Goal: Task Accomplishment & Management: Manage account settings

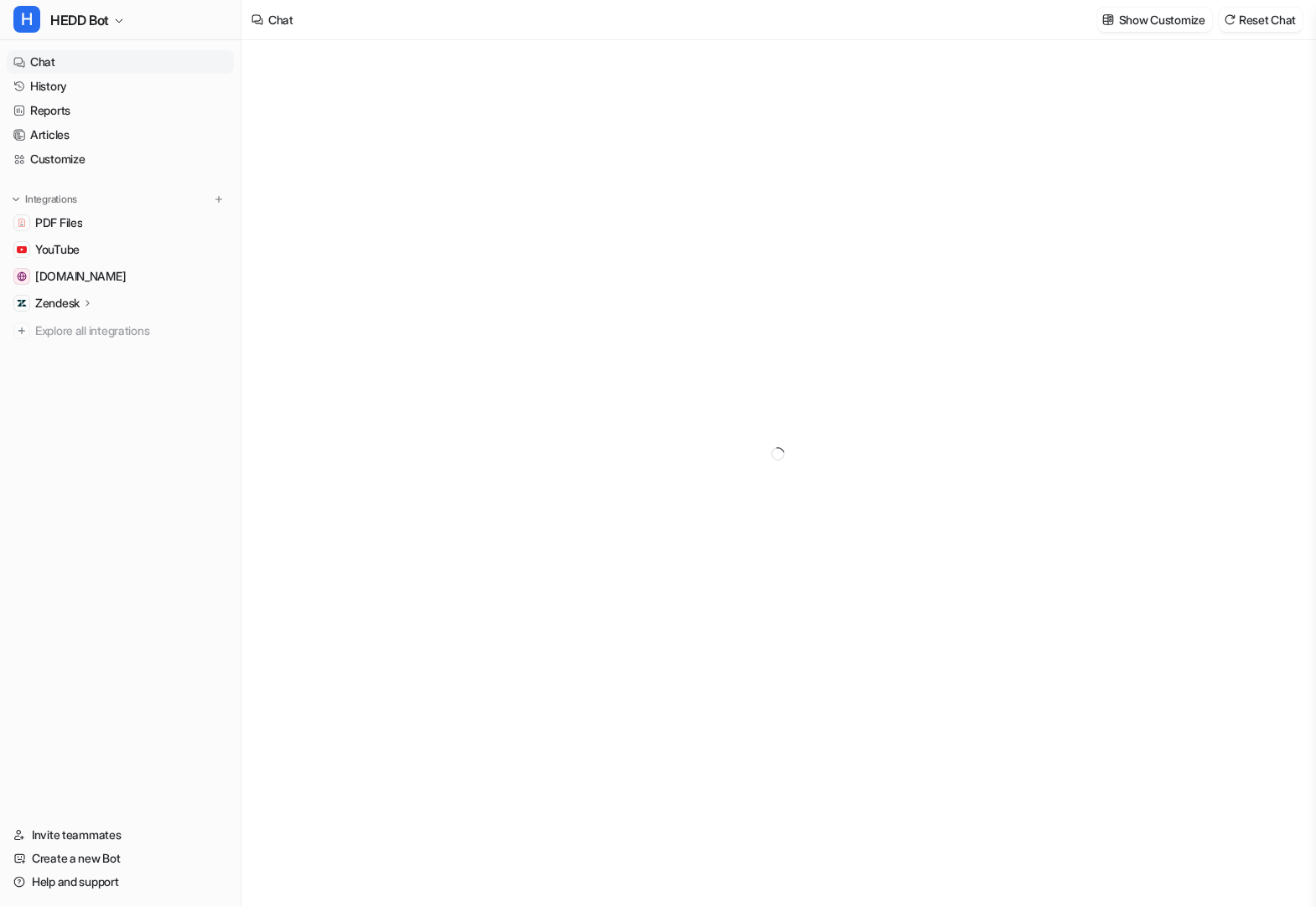
type textarea "**********"
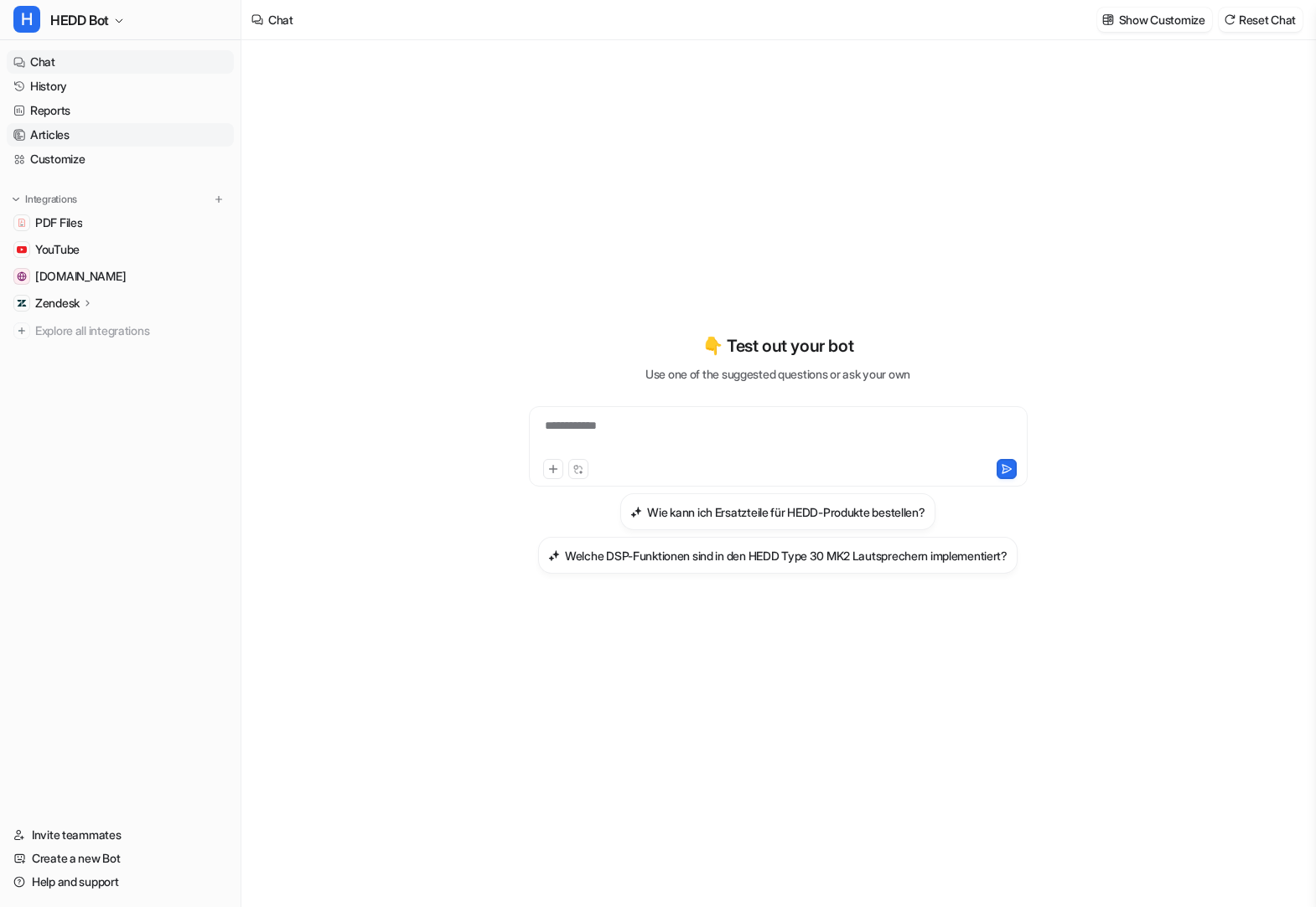
click at [68, 145] on link "Articles" at bounding box center [120, 135] width 227 height 24
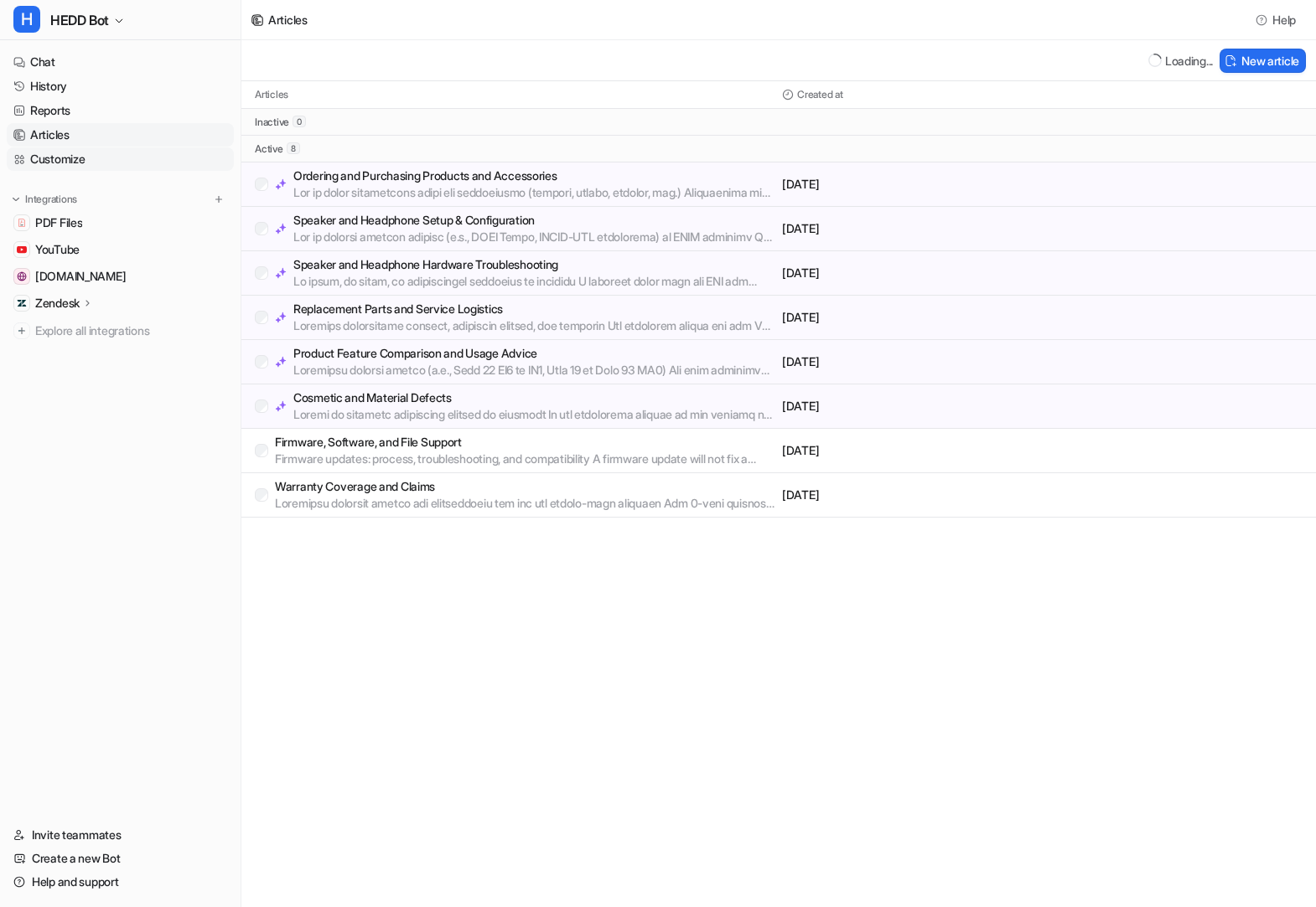
click at [68, 149] on link "Customize" at bounding box center [120, 159] width 227 height 24
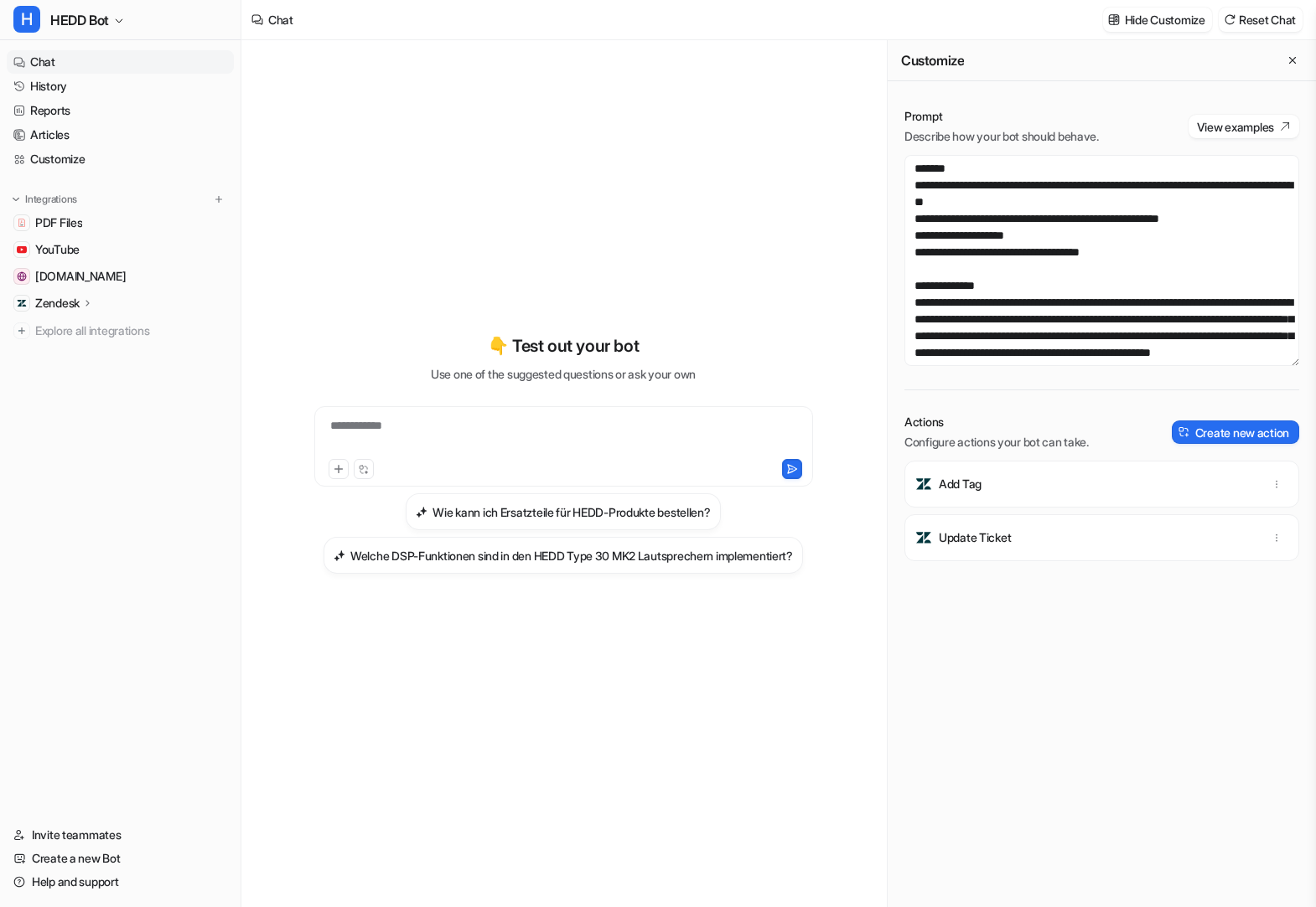
click at [1129, 773] on div "Prompt Describe how your bot should behave. View examples Actions Configure act…" at bounding box center [1101, 494] width 429 height 826
click at [29, 162] on link "Customize" at bounding box center [120, 159] width 227 height 24
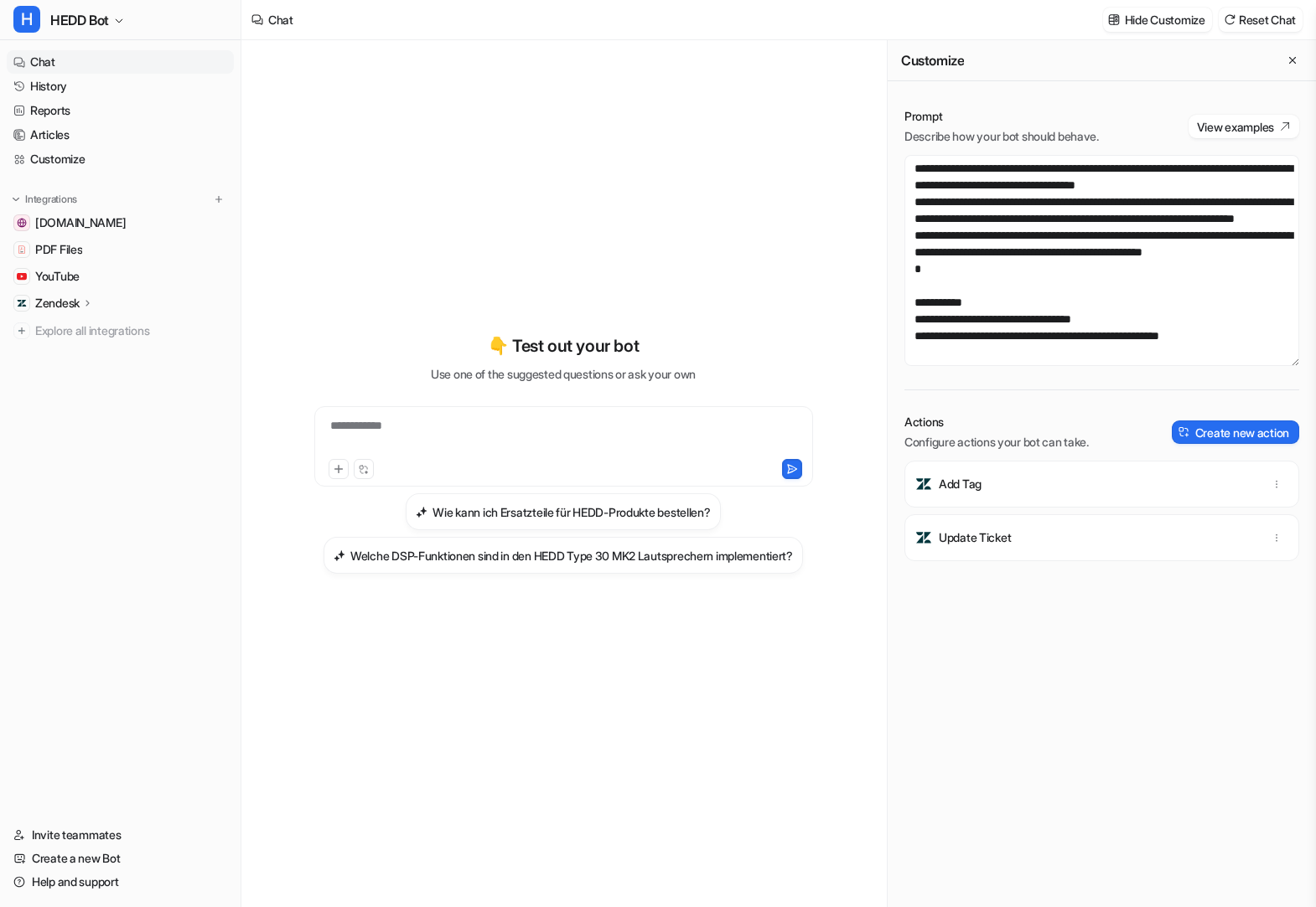
scroll to position [1981, 0]
click at [957, 294] on textarea at bounding box center [1102, 260] width 395 height 211
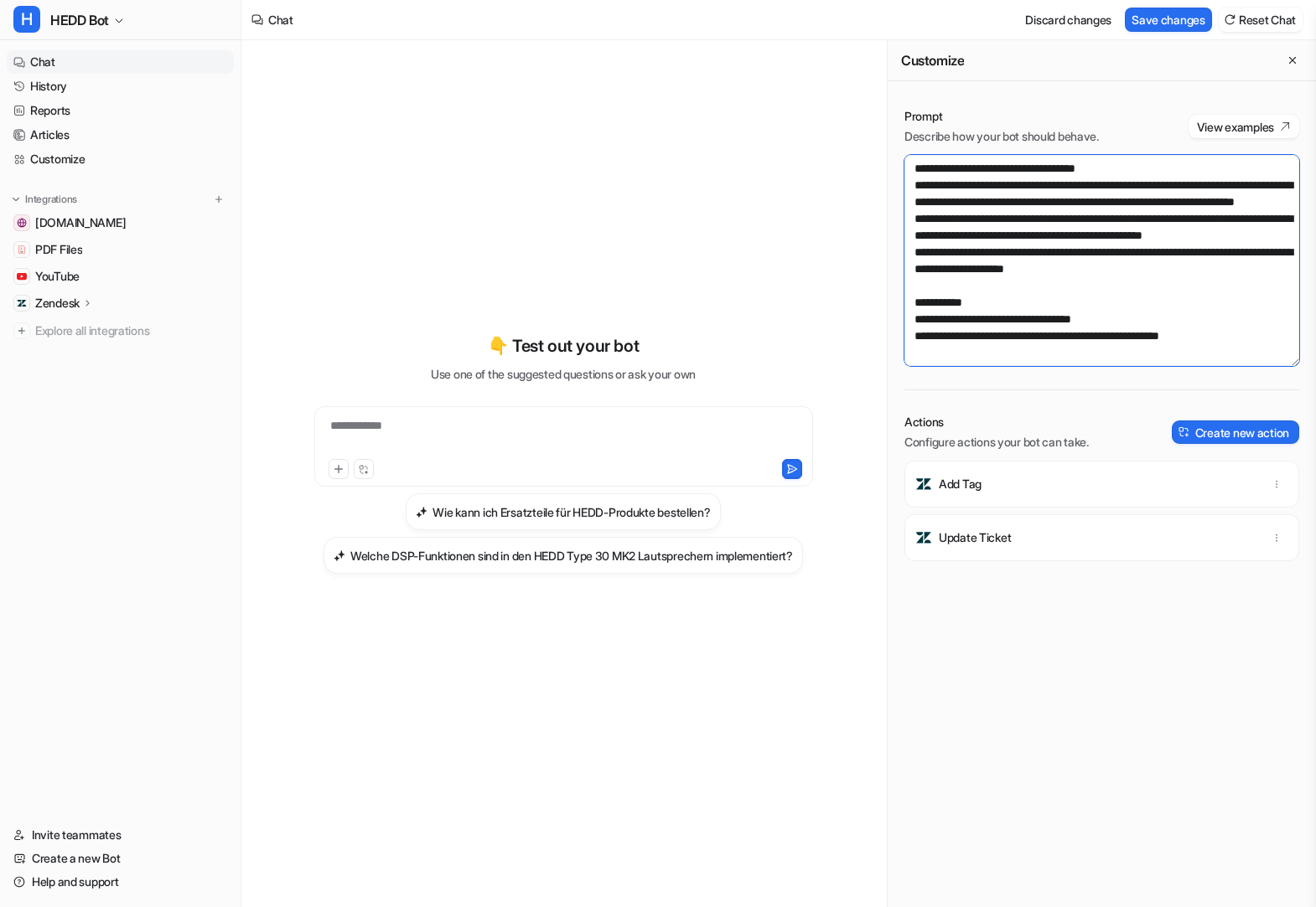
drag, startPoint x: 957, startPoint y: 315, endPoint x: 1016, endPoint y: 315, distance: 59.0
click at [1016, 315] on textarea at bounding box center [1102, 260] width 395 height 211
click at [1026, 319] on textarea at bounding box center [1102, 260] width 395 height 211
click at [1021, 321] on textarea at bounding box center [1102, 260] width 395 height 211
drag, startPoint x: 1188, startPoint y: 317, endPoint x: 1184, endPoint y: 297, distance: 20.4
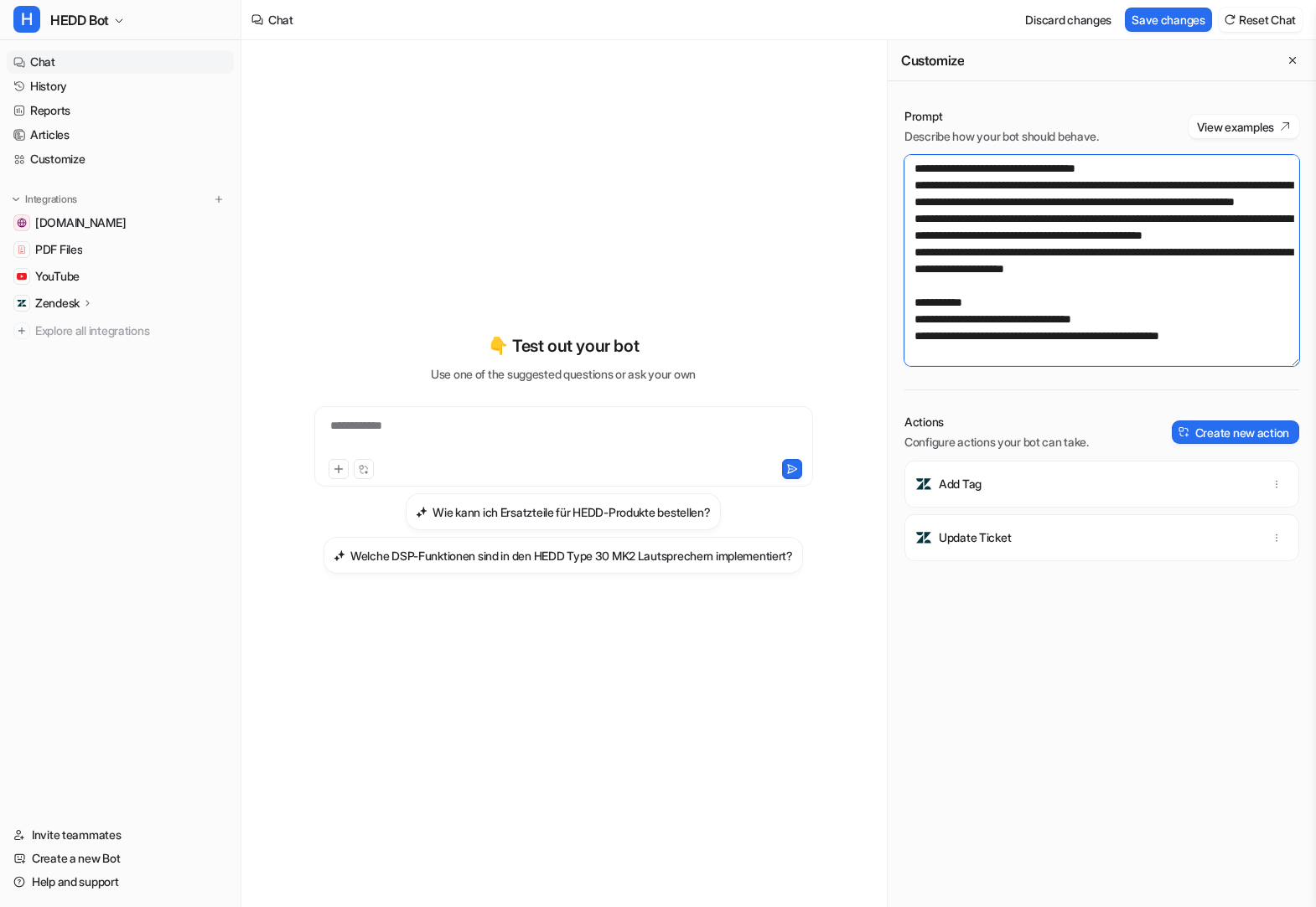
click at [1184, 297] on textarea at bounding box center [1102, 260] width 395 height 211
type textarea "**********"
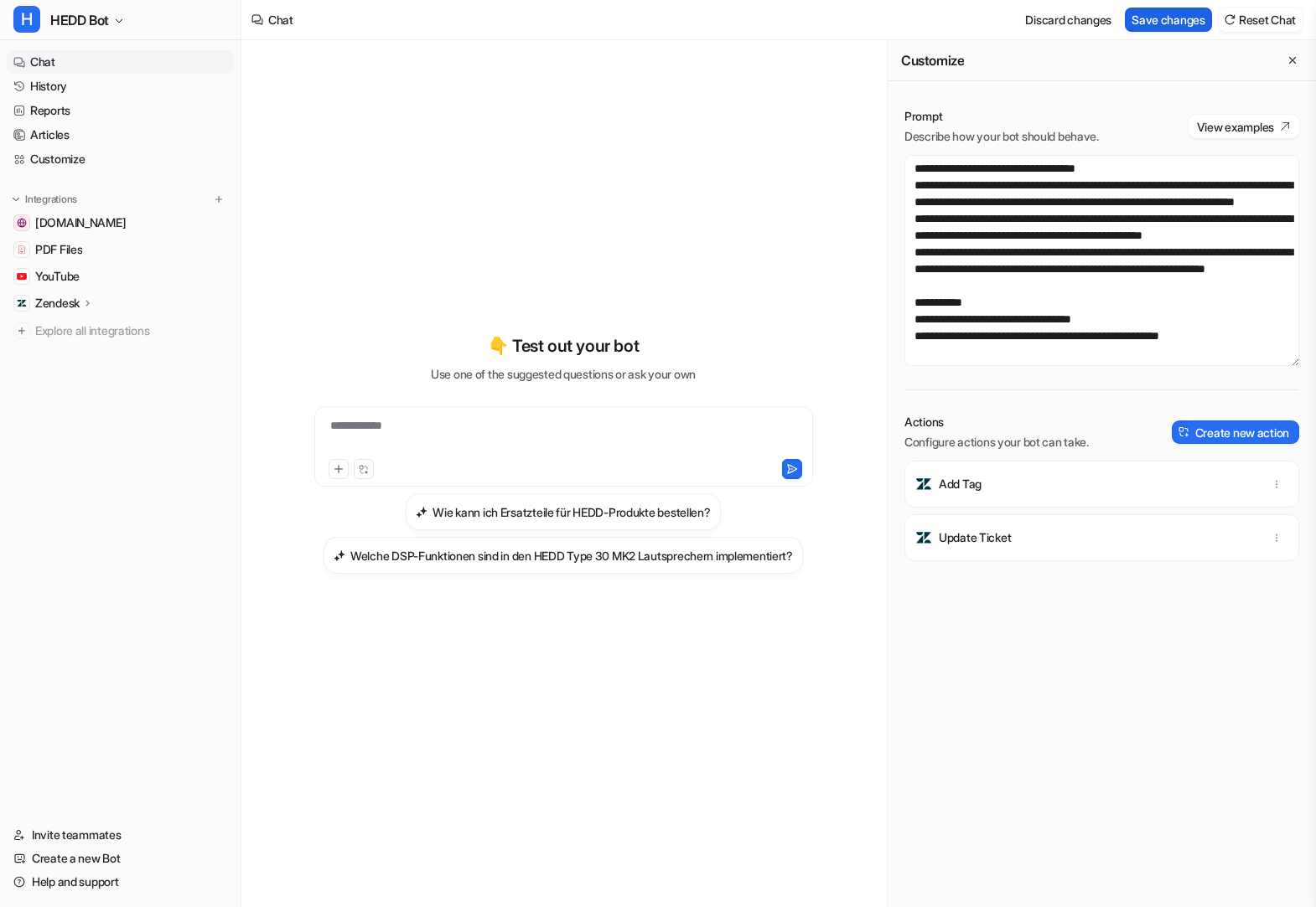
click at [1168, 15] on button "Save changes" at bounding box center [1168, 20] width 87 height 25
